Goal: Book appointment/travel/reservation

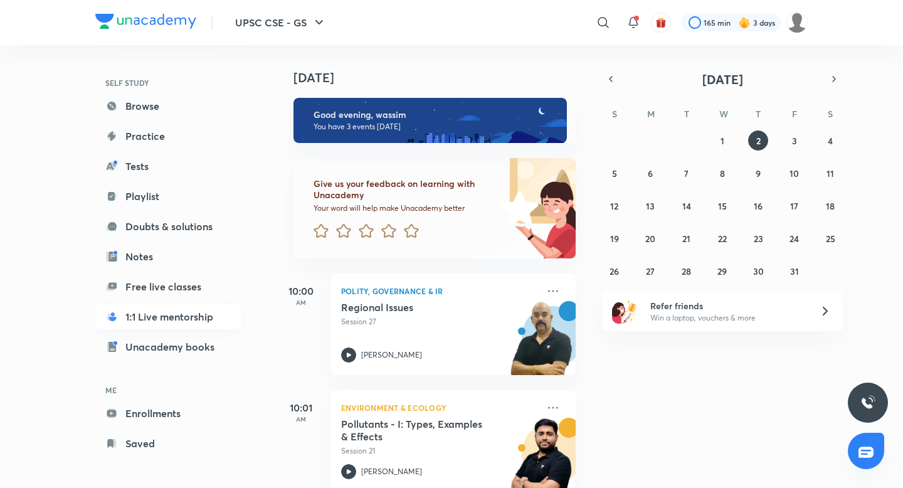
click at [171, 319] on link "1:1 Live mentorship" at bounding box center [168, 316] width 146 height 25
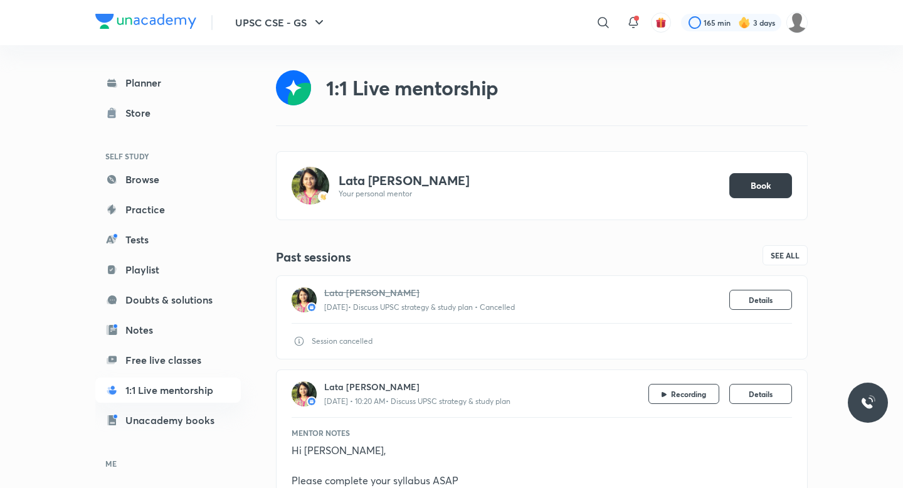
click at [786, 183] on button "Book" at bounding box center [760, 185] width 63 height 25
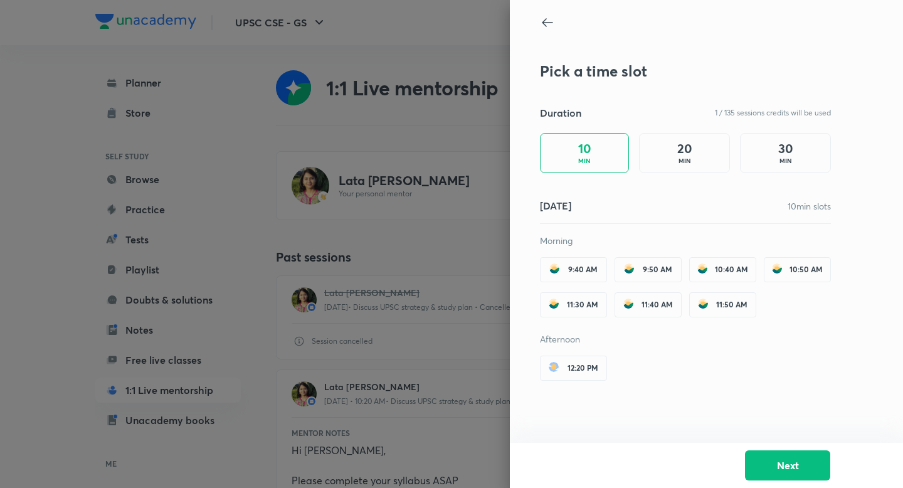
click at [696, 146] on div "20 MIN" at bounding box center [684, 153] width 91 height 40
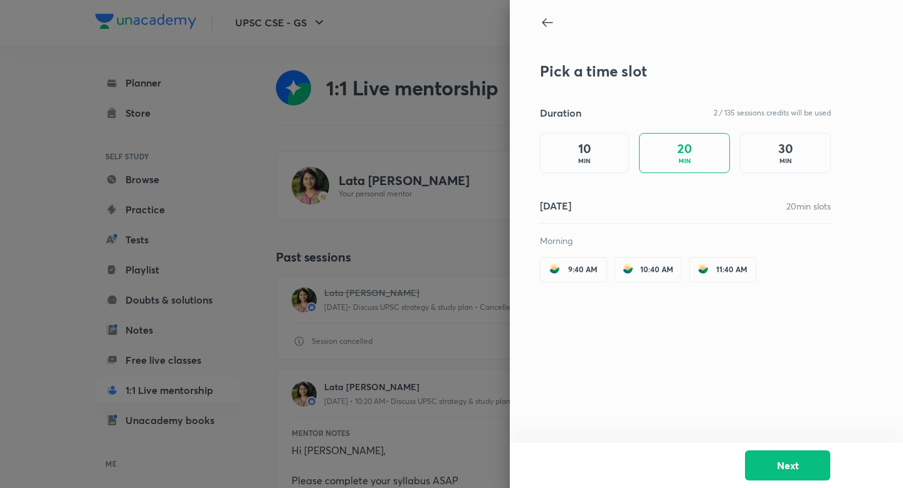
click at [774, 157] on div "30 MIN" at bounding box center [785, 153] width 91 height 40
